Goal: Information Seeking & Learning: Learn about a topic

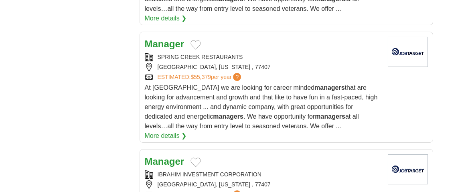
scroll to position [1077, 0]
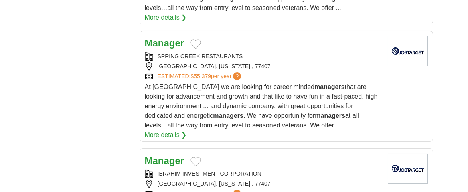
click at [178, 130] on link "More details ❯" at bounding box center [166, 135] width 42 height 10
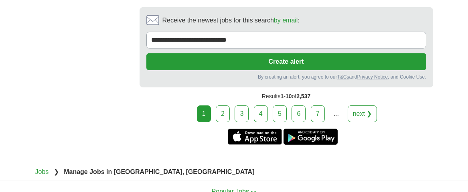
scroll to position [1767, 0]
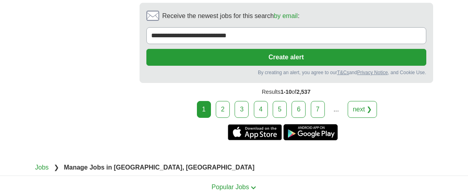
click at [221, 101] on link "2" at bounding box center [223, 109] width 14 height 17
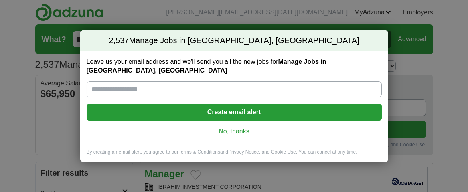
click at [242, 128] on link "No, thanks" at bounding box center [234, 131] width 282 height 9
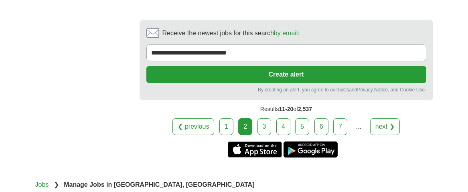
scroll to position [1767, 0]
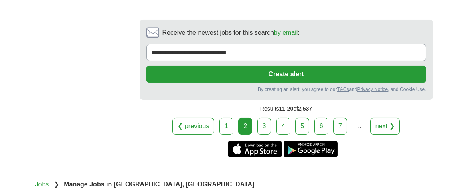
click at [280, 141] on link "Get the iPhone app" at bounding box center [255, 149] width 54 height 16
